Goal: Task Accomplishment & Management: Manage account settings

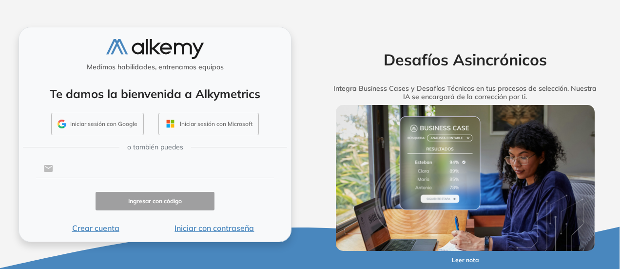
click at [173, 166] on input "text" at bounding box center [163, 168] width 221 height 19
type input "**********"
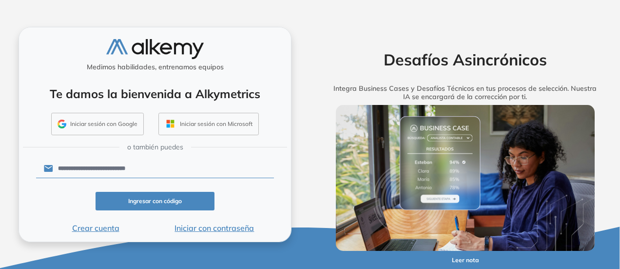
click at [145, 200] on button "Ingresar con código" at bounding box center [155, 201] width 119 height 19
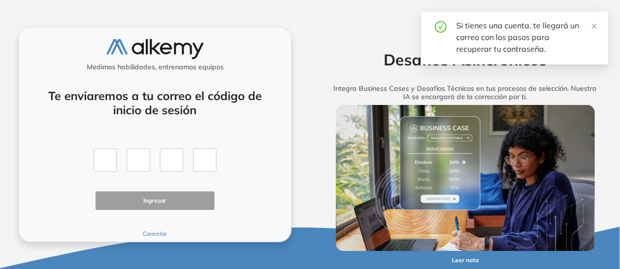
click at [156, 231] on button "Cancelar" at bounding box center [155, 233] width 119 height 9
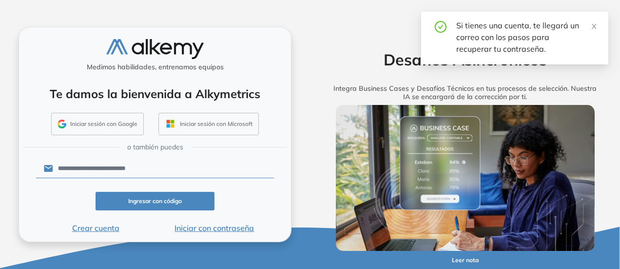
click at [85, 229] on button "Crear cuenta" at bounding box center [95, 228] width 119 height 12
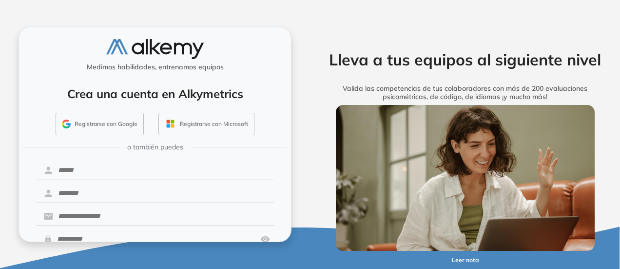
click at [292, 189] on div "Medimos habilidades, entrenamos equipos Crea una cuenta en Alkymetrics Registra…" at bounding box center [155, 134] width 310 height 269
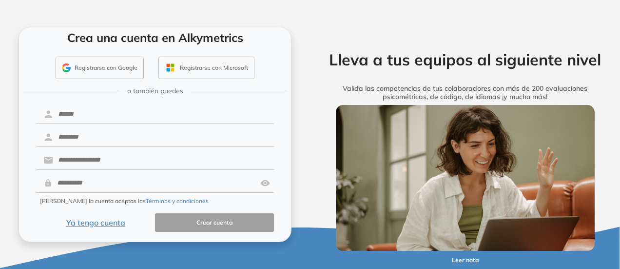
scroll to position [57, 0]
click at [120, 220] on button "Ya tengo cuenta" at bounding box center [95, 222] width 119 height 19
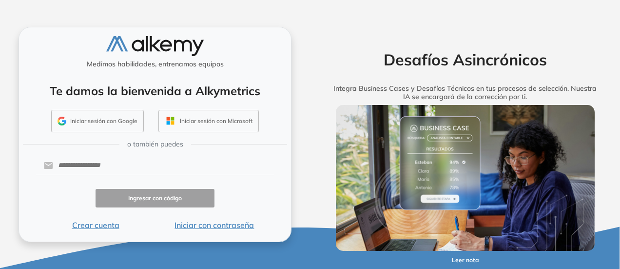
click at [206, 226] on button "Iniciar con contraseña" at bounding box center [214, 225] width 119 height 12
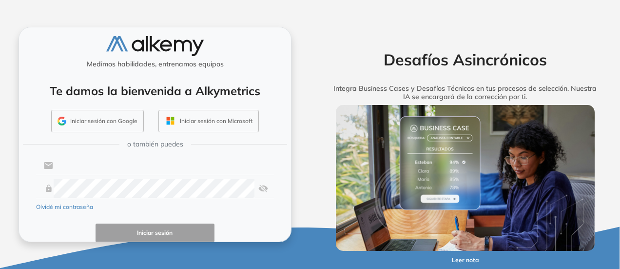
click at [156, 169] on input "text" at bounding box center [163, 165] width 221 height 19
type input "**********"
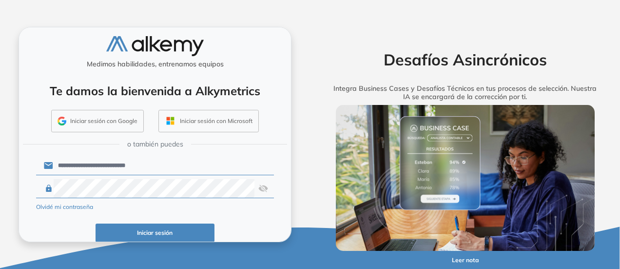
click at [175, 235] on button "Iniciar sesión" at bounding box center [155, 232] width 119 height 19
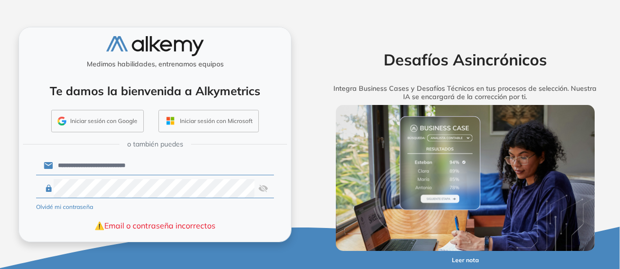
click at [259, 190] on img at bounding box center [263, 188] width 10 height 19
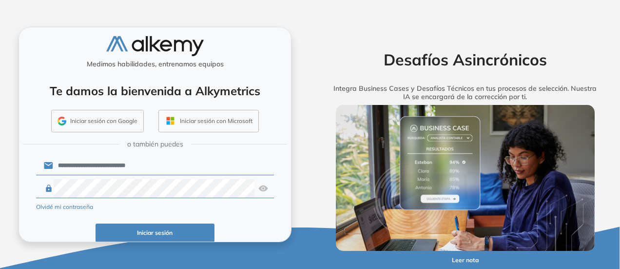
click at [158, 230] on button "Iniciar sesión" at bounding box center [155, 232] width 119 height 19
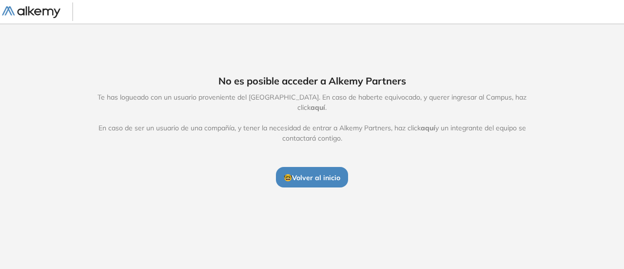
click at [310, 173] on span "🤓 Volver al inicio" at bounding box center [312, 177] width 57 height 9
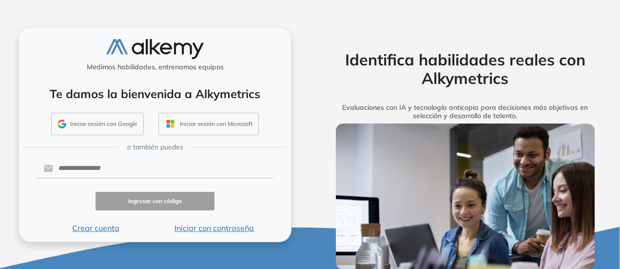
click at [207, 225] on button "Iniciar con contraseña" at bounding box center [214, 228] width 119 height 12
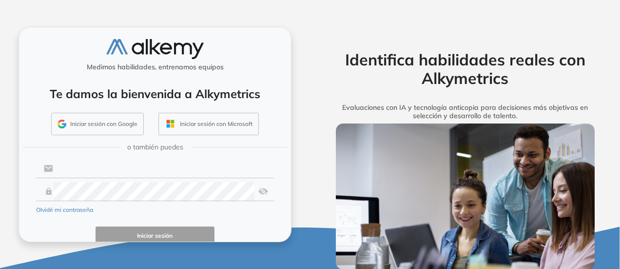
click at [194, 167] on input "text" at bounding box center [163, 168] width 221 height 19
